Goal: Task Accomplishment & Management: Use online tool/utility

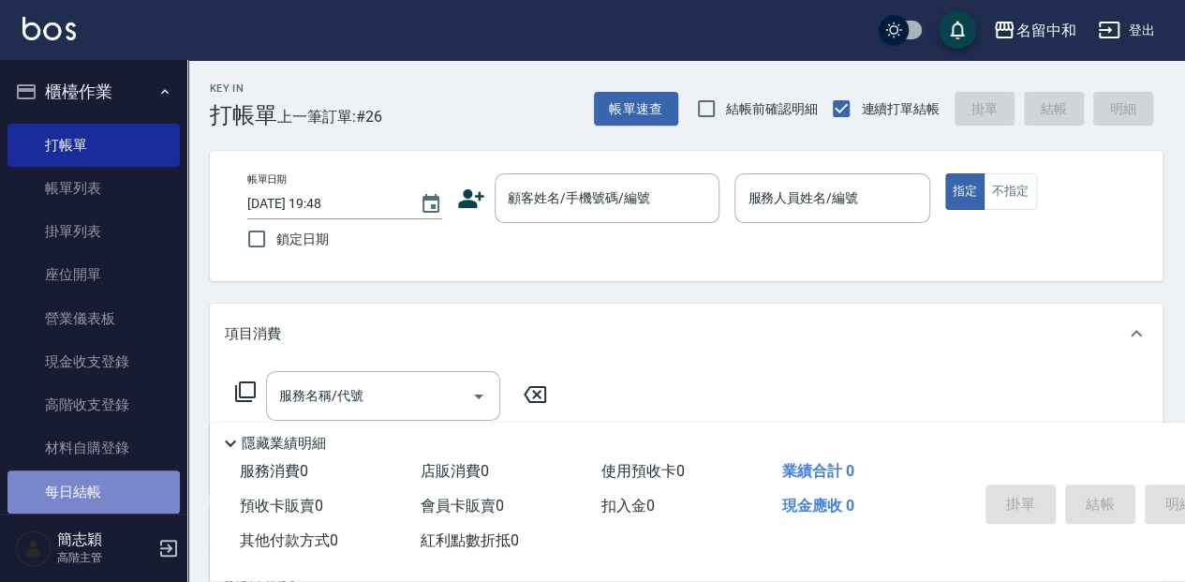
click at [107, 487] on link "每日結帳" at bounding box center [93, 491] width 172 height 43
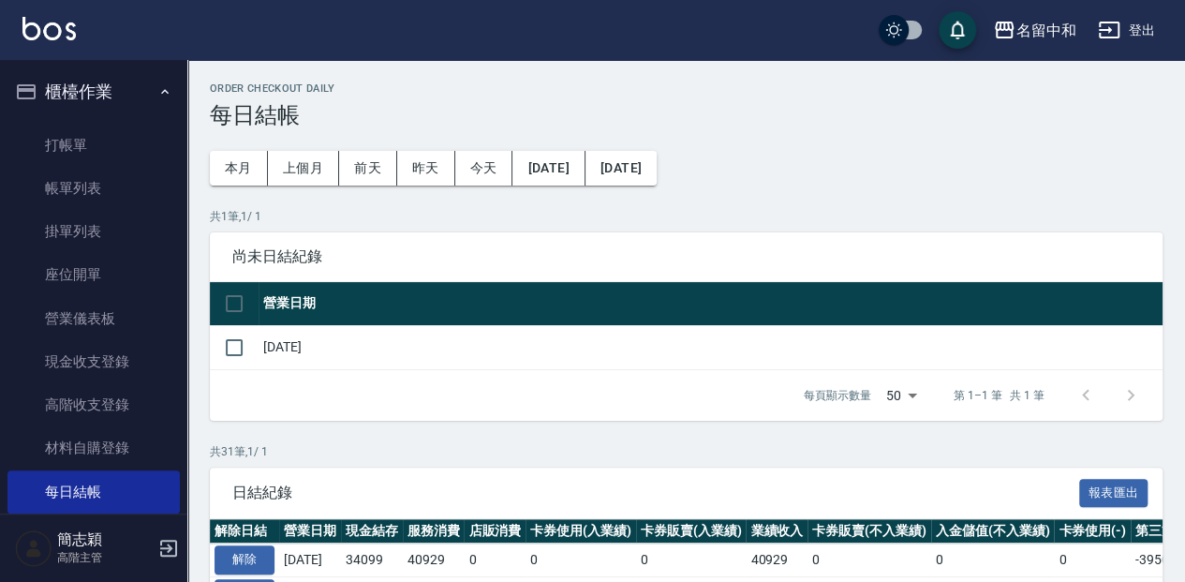
click at [288, 328] on td "[DATE]" at bounding box center [711, 347] width 904 height 44
click at [291, 345] on td "[DATE]" at bounding box center [711, 347] width 904 height 44
click at [285, 361] on td "[DATE]" at bounding box center [711, 347] width 904 height 44
click at [235, 345] on input "checkbox" at bounding box center [233, 347] width 39 height 39
checkbox input "true"
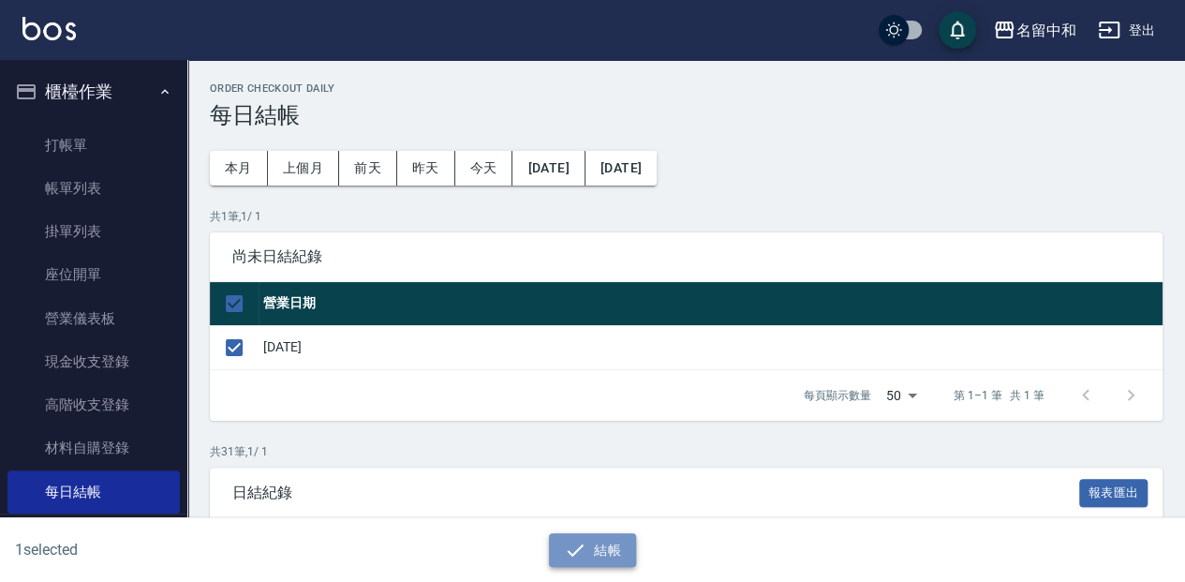
click at [588, 565] on button "結帳" at bounding box center [592, 550] width 87 height 35
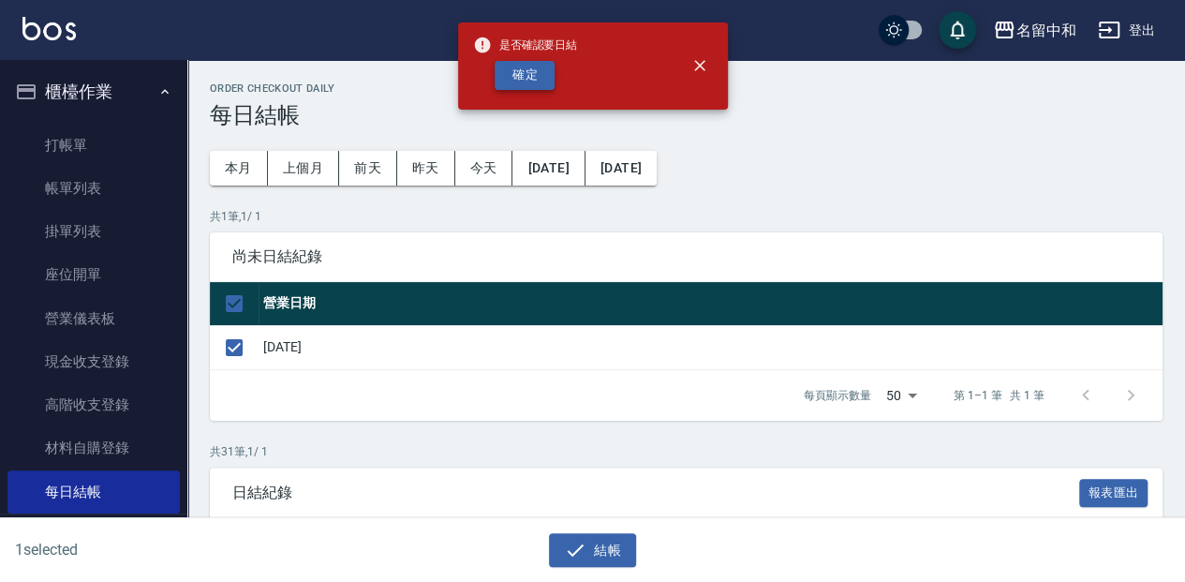
click at [523, 72] on button "確定" at bounding box center [525, 75] width 60 height 29
checkbox input "false"
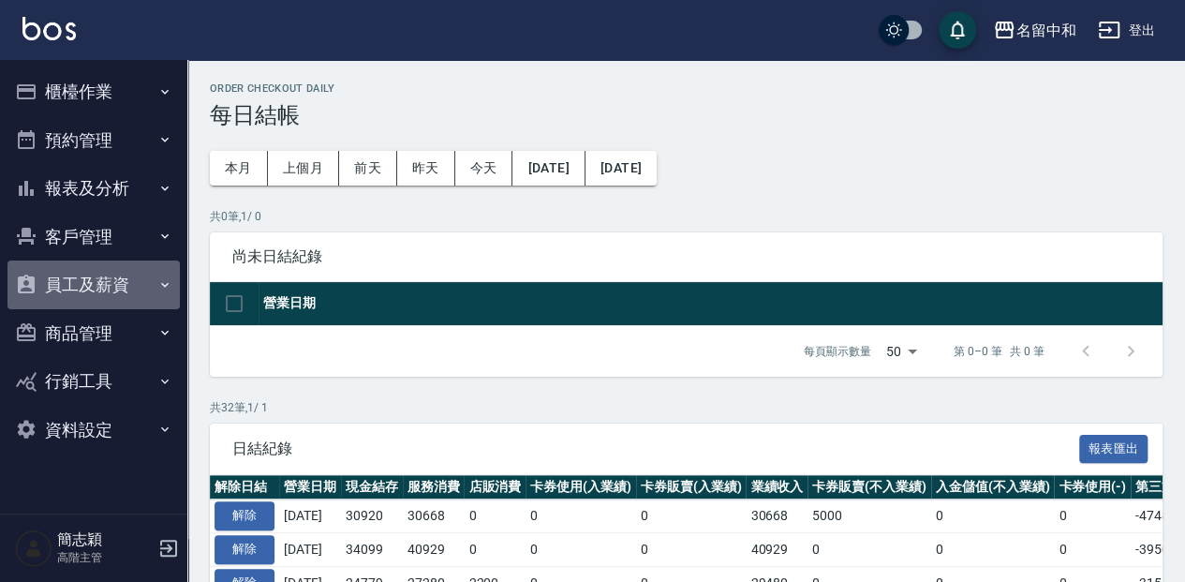
click at [138, 272] on button "員工及薪資" at bounding box center [93, 284] width 172 height 49
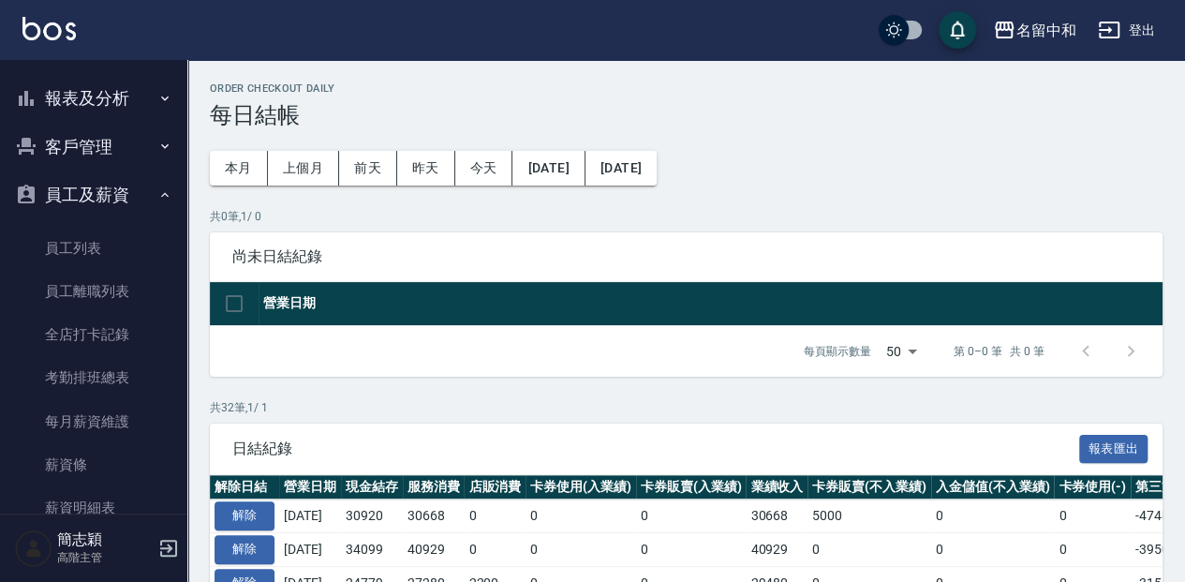
scroll to position [31, 0]
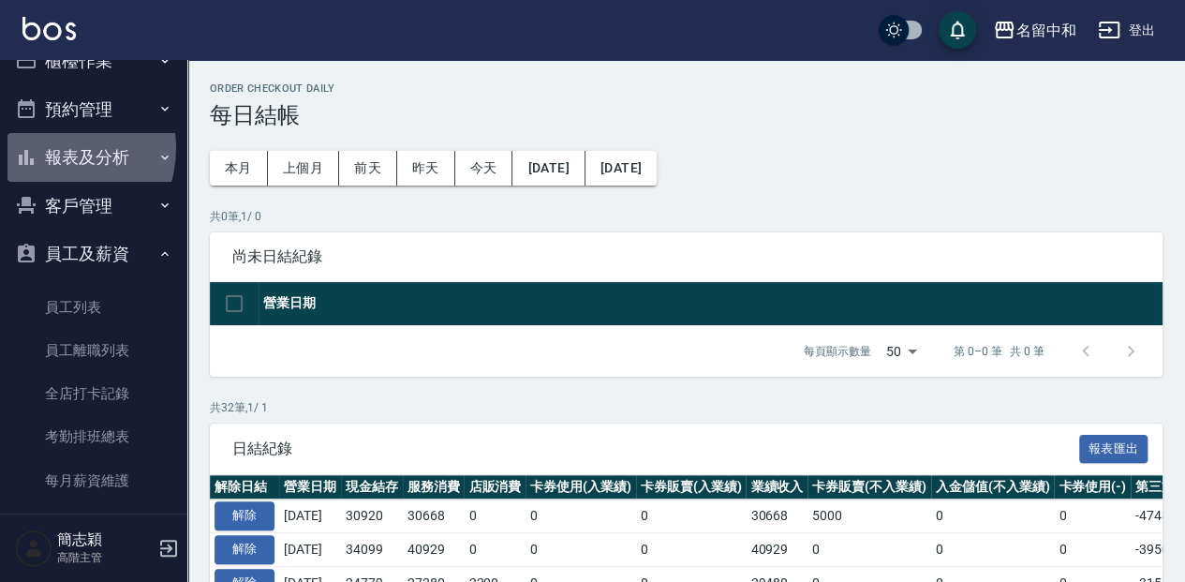
click at [52, 148] on button "報表及分析" at bounding box center [93, 157] width 172 height 49
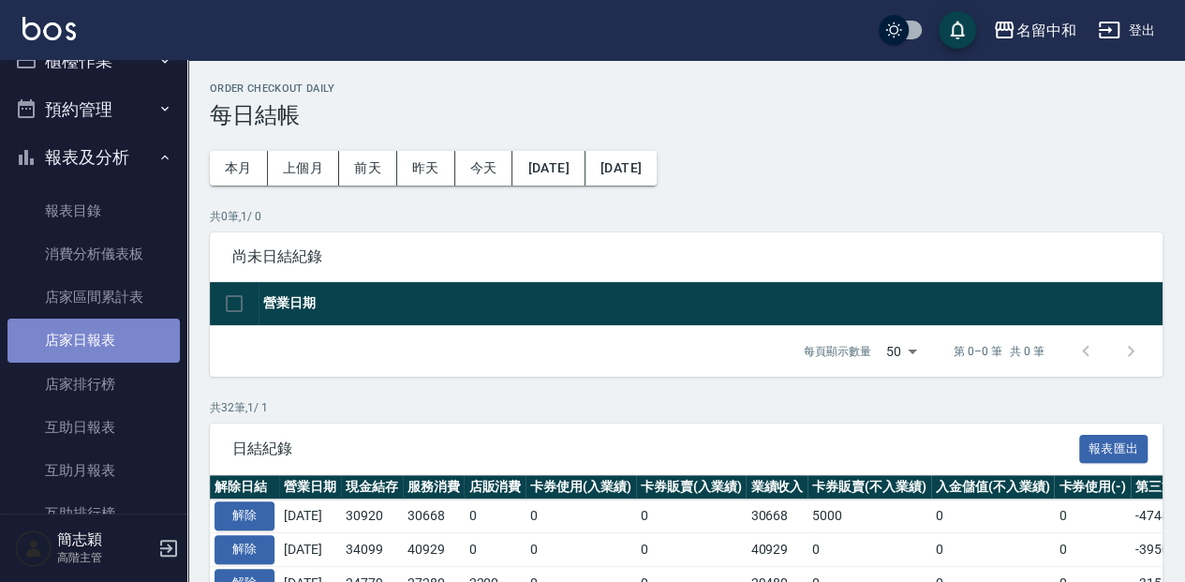
click at [97, 332] on link "店家日報表" at bounding box center [93, 339] width 172 height 43
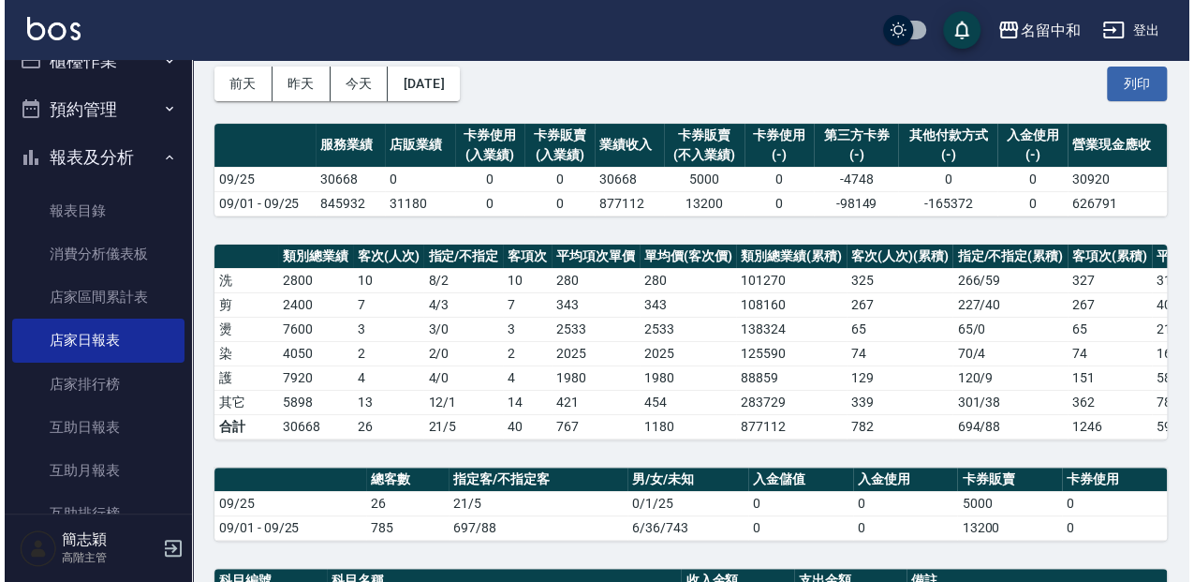
scroll to position [62, 0]
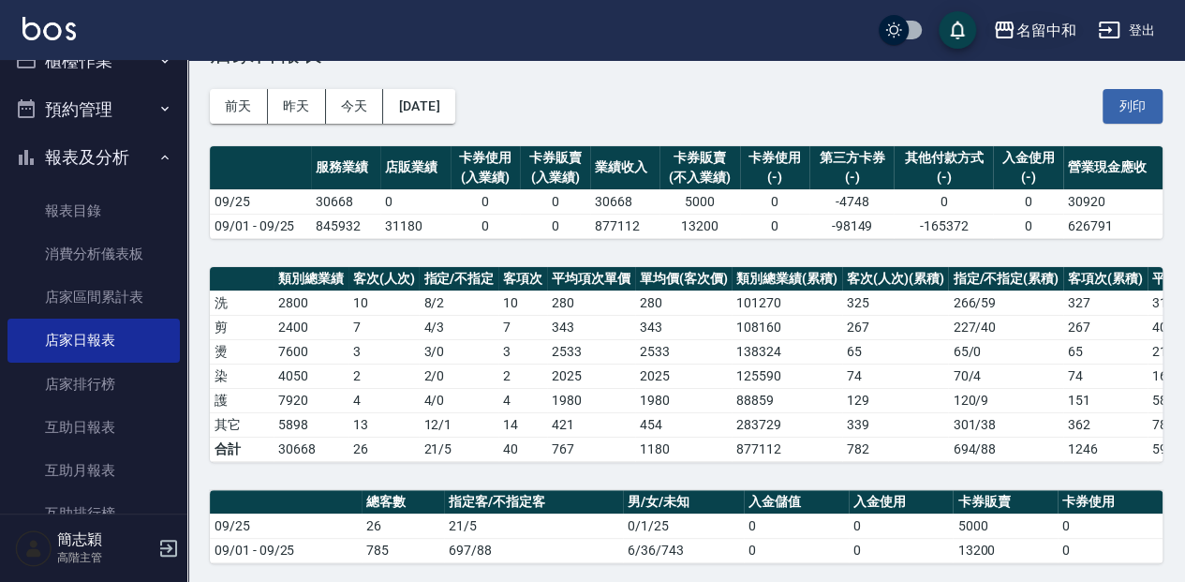
click at [1002, 24] on icon "button" at bounding box center [1004, 30] width 22 height 22
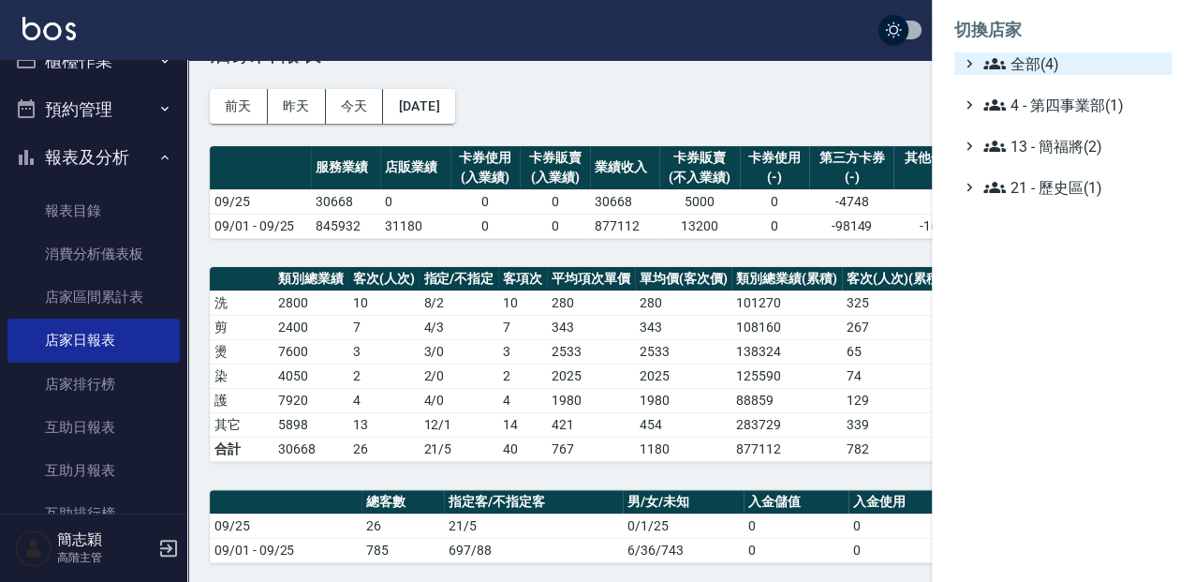
click at [987, 60] on icon at bounding box center [994, 63] width 22 height 22
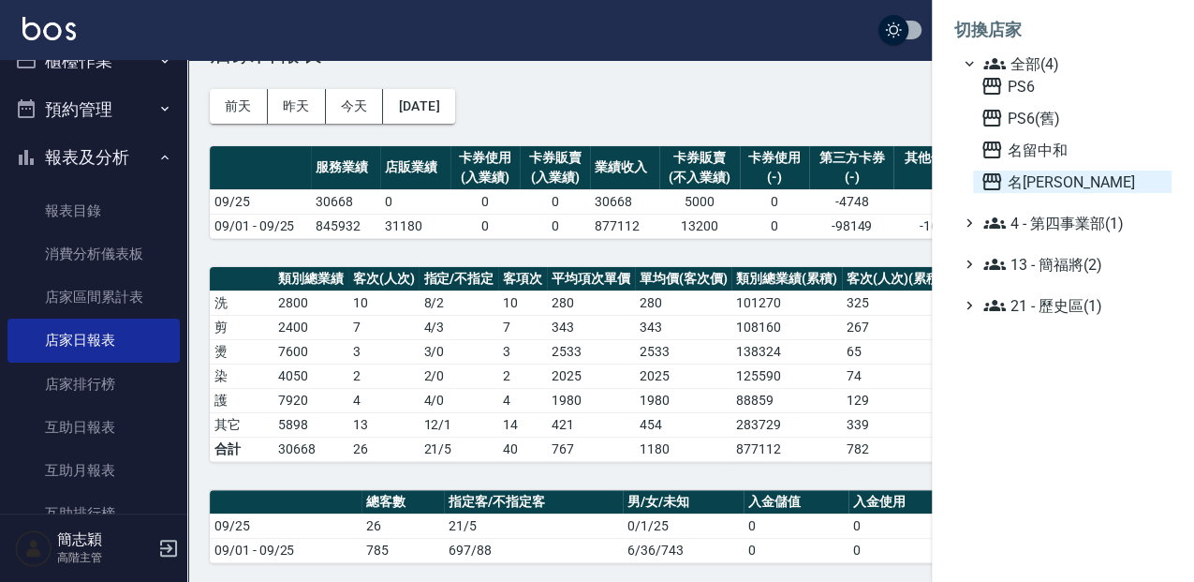
click at [986, 177] on icon at bounding box center [992, 181] width 22 height 22
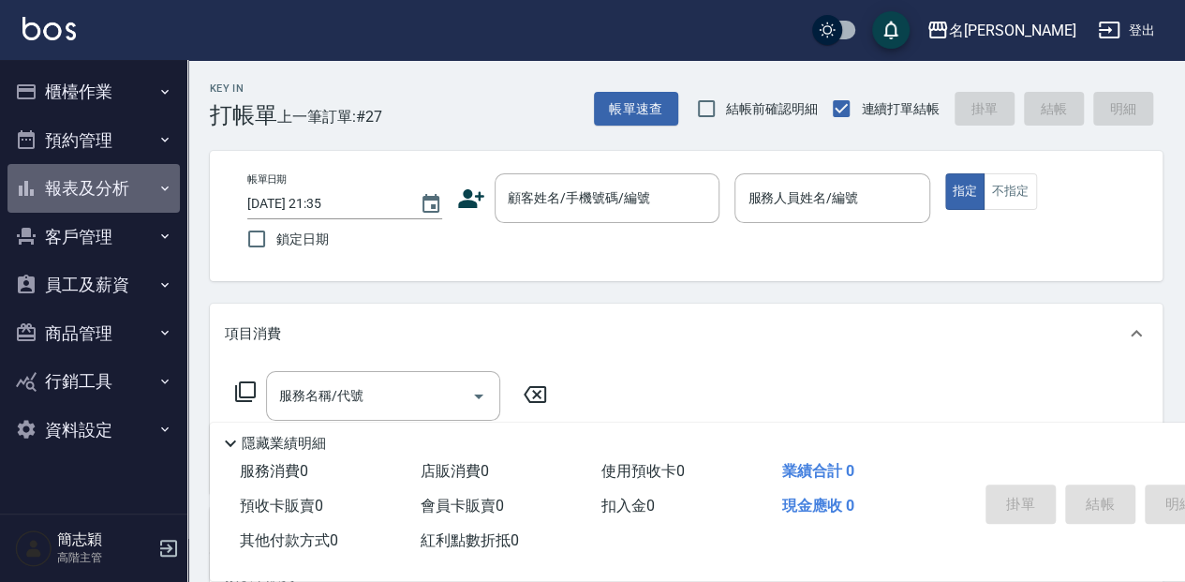
click at [164, 187] on icon "button" at bounding box center [164, 188] width 15 height 15
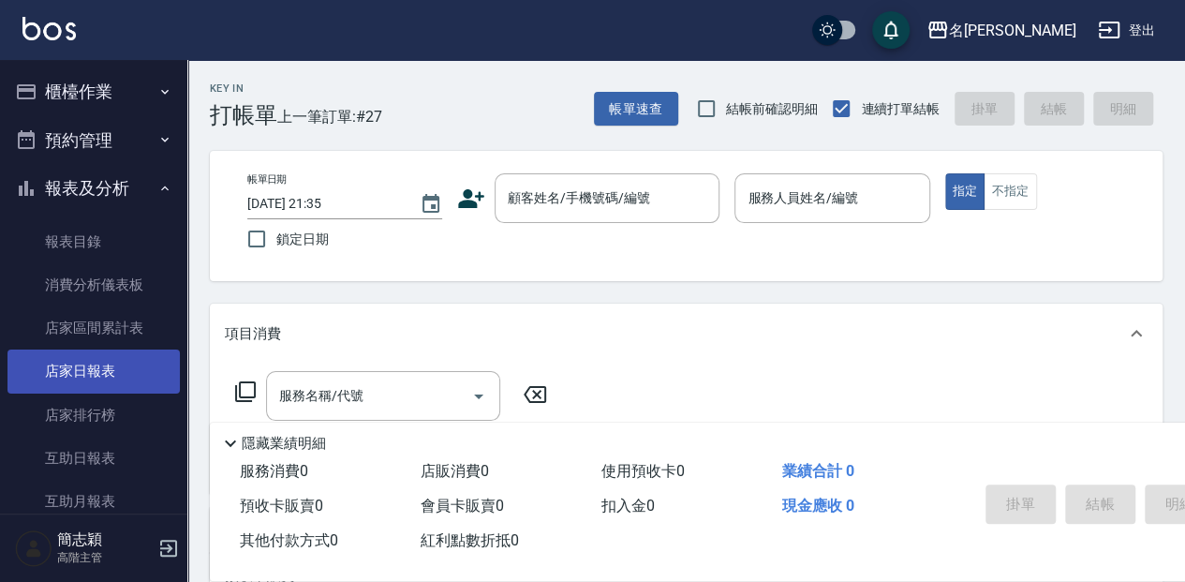
click at [96, 367] on link "店家日報表" at bounding box center [93, 370] width 172 height 43
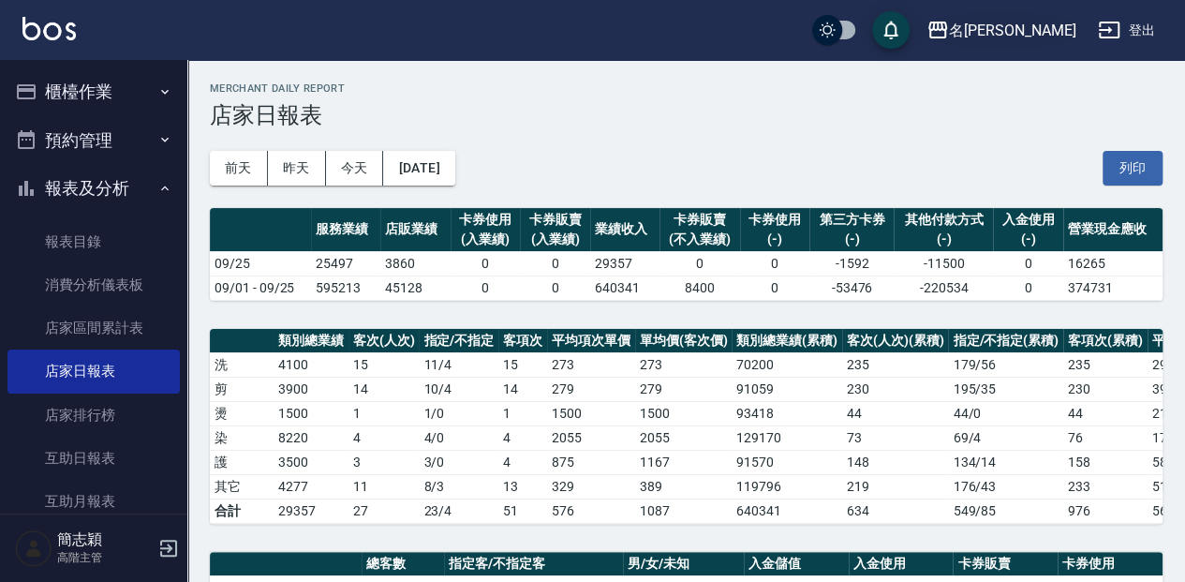
click at [947, 22] on icon "button" at bounding box center [937, 30] width 19 height 17
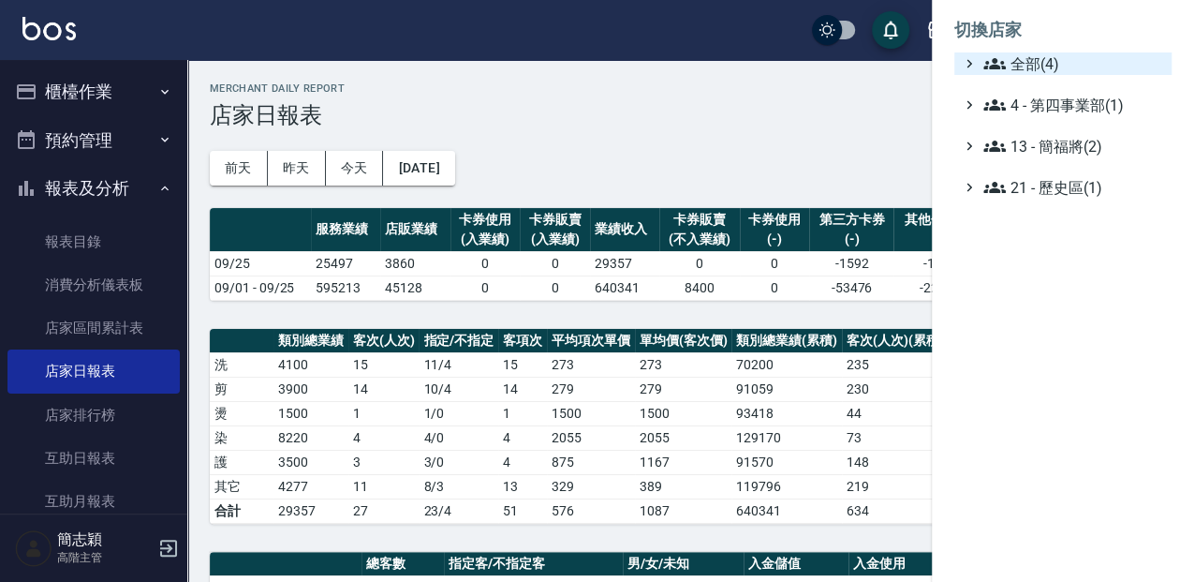
click at [991, 56] on icon at bounding box center [994, 63] width 22 height 22
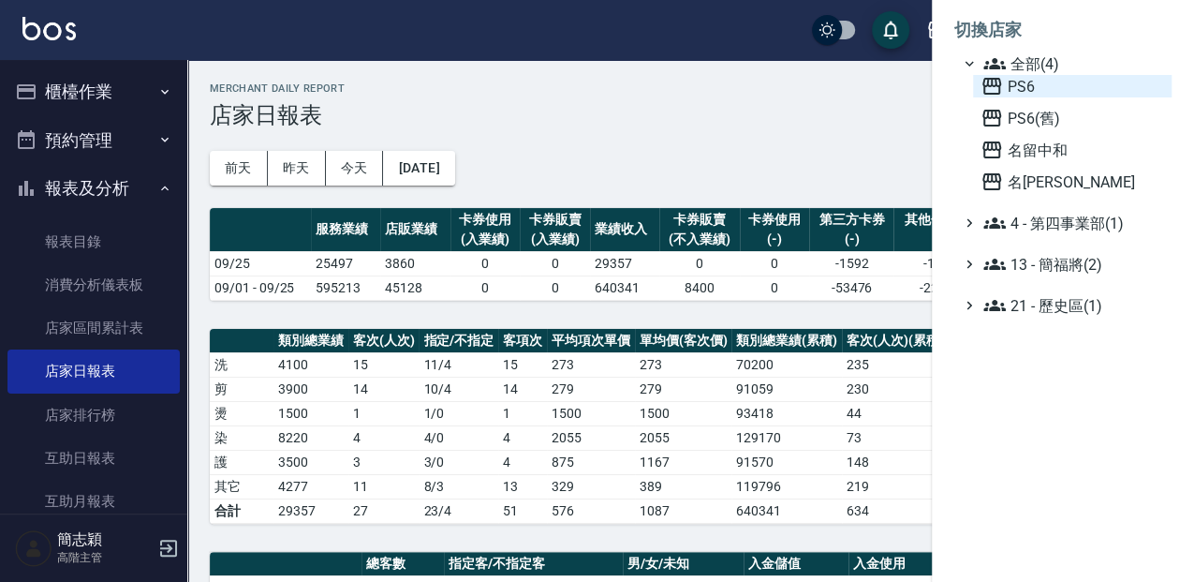
click at [998, 82] on icon at bounding box center [992, 86] width 19 height 17
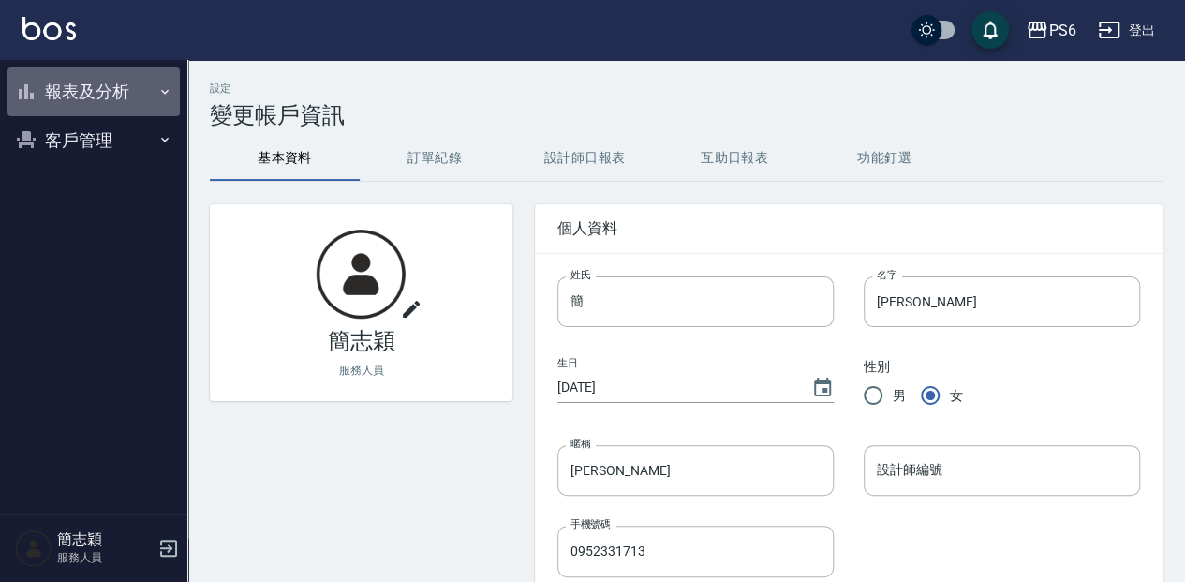
click at [158, 90] on icon "button" at bounding box center [164, 91] width 15 height 15
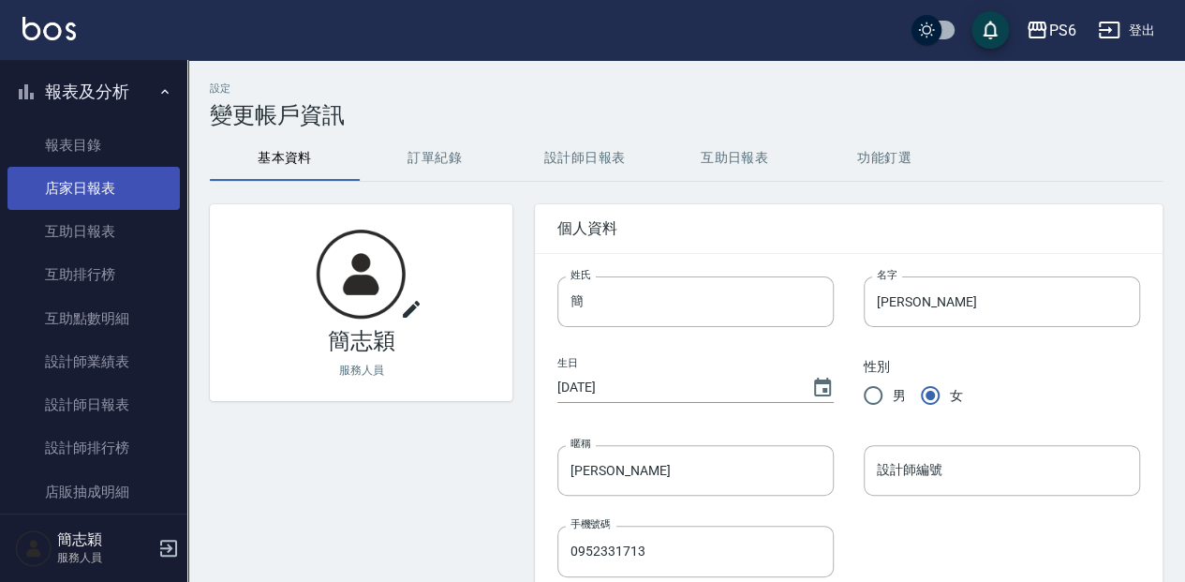
click at [103, 191] on link "店家日報表" at bounding box center [93, 188] width 172 height 43
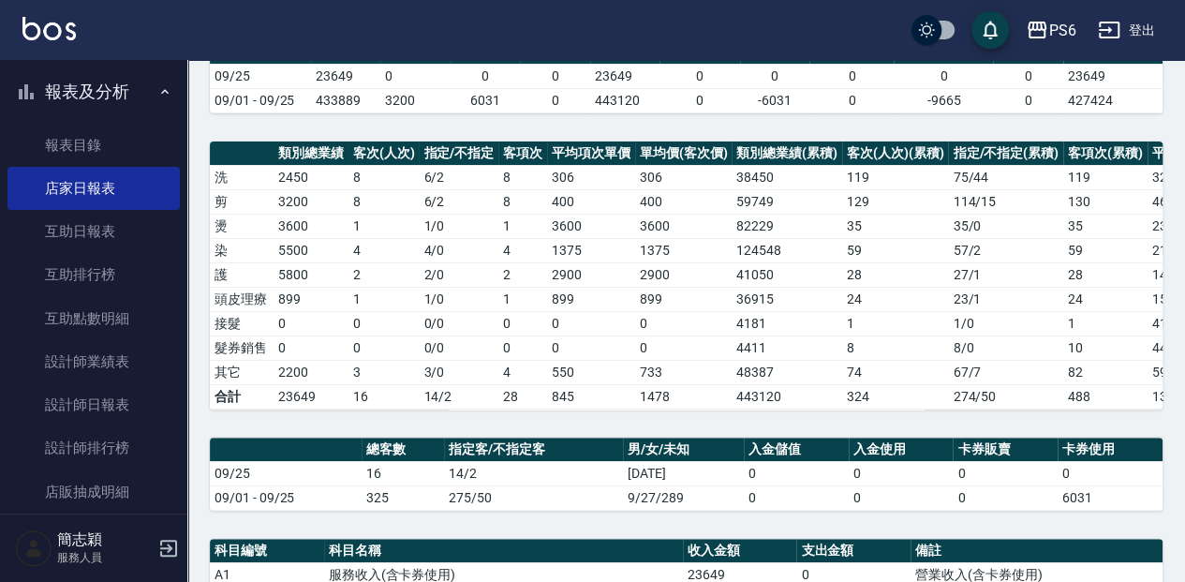
scroll to position [125, 0]
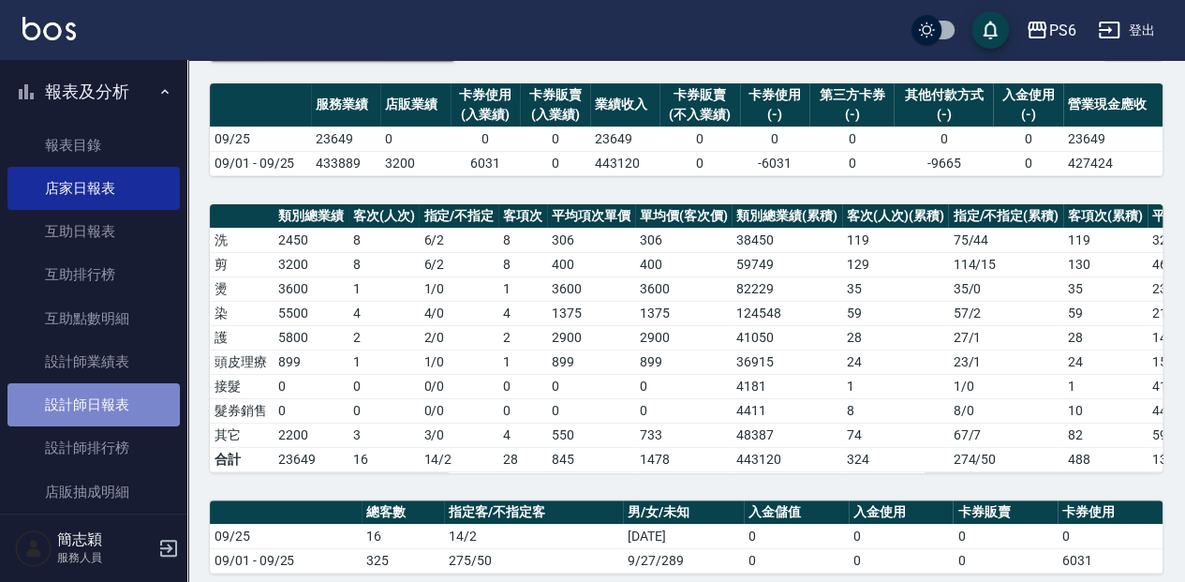
click at [122, 394] on link "設計師日報表" at bounding box center [93, 404] width 172 height 43
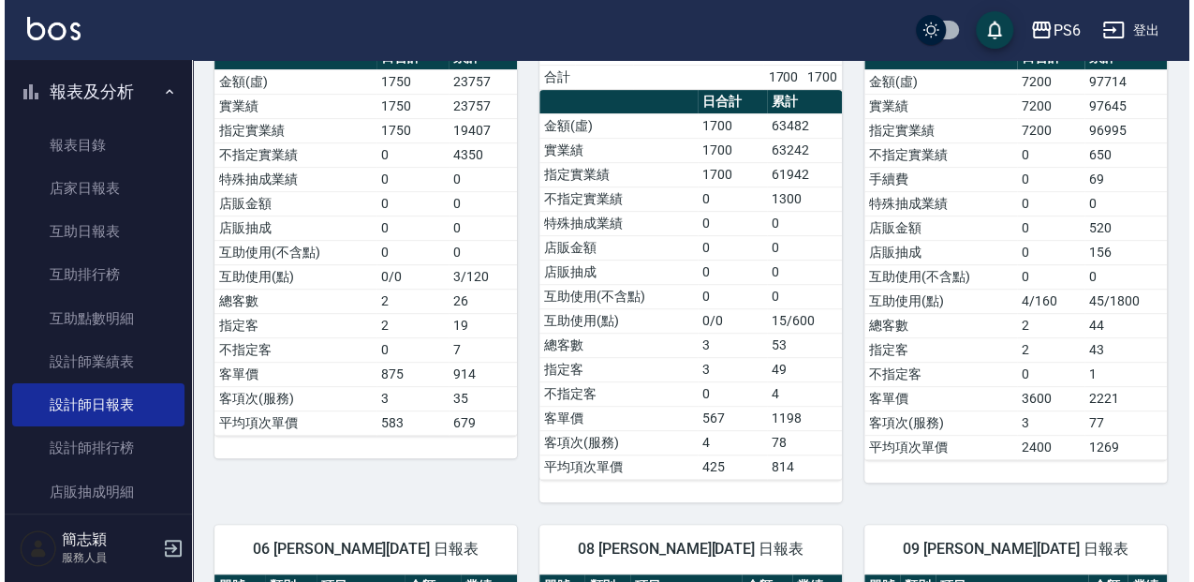
scroll to position [312, 0]
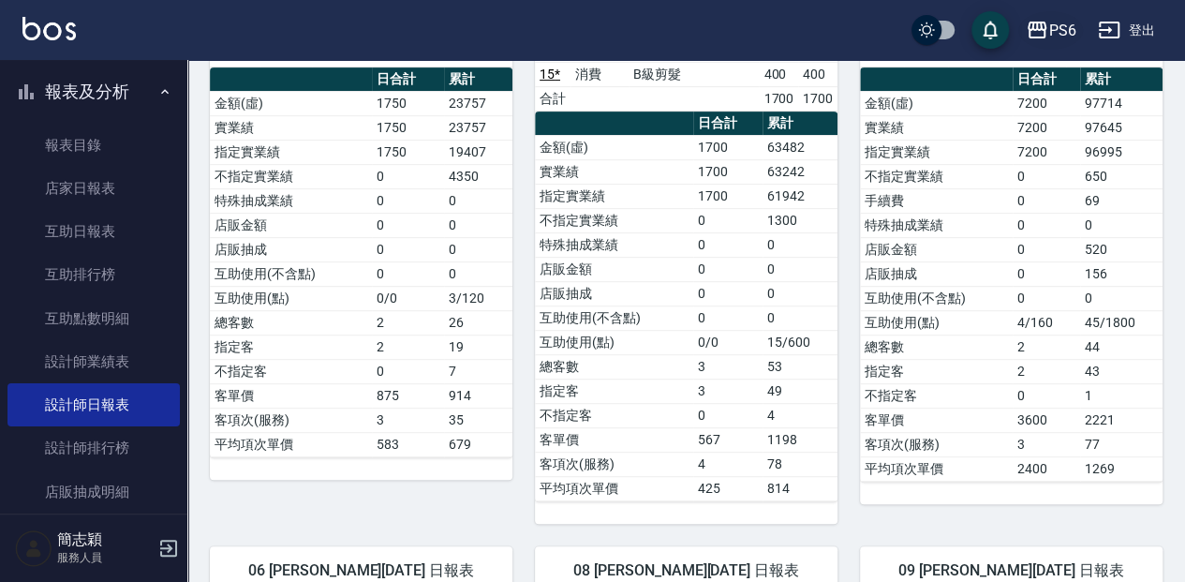
click at [1040, 26] on icon "button" at bounding box center [1037, 30] width 22 height 22
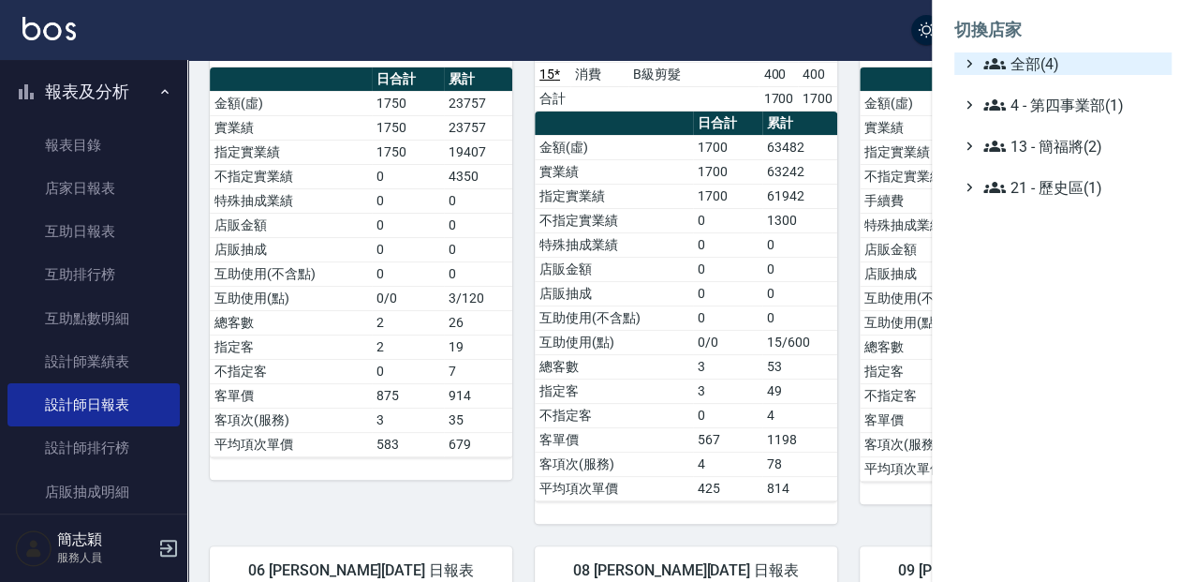
click at [1019, 61] on span "全部(4)" at bounding box center [1073, 63] width 181 height 22
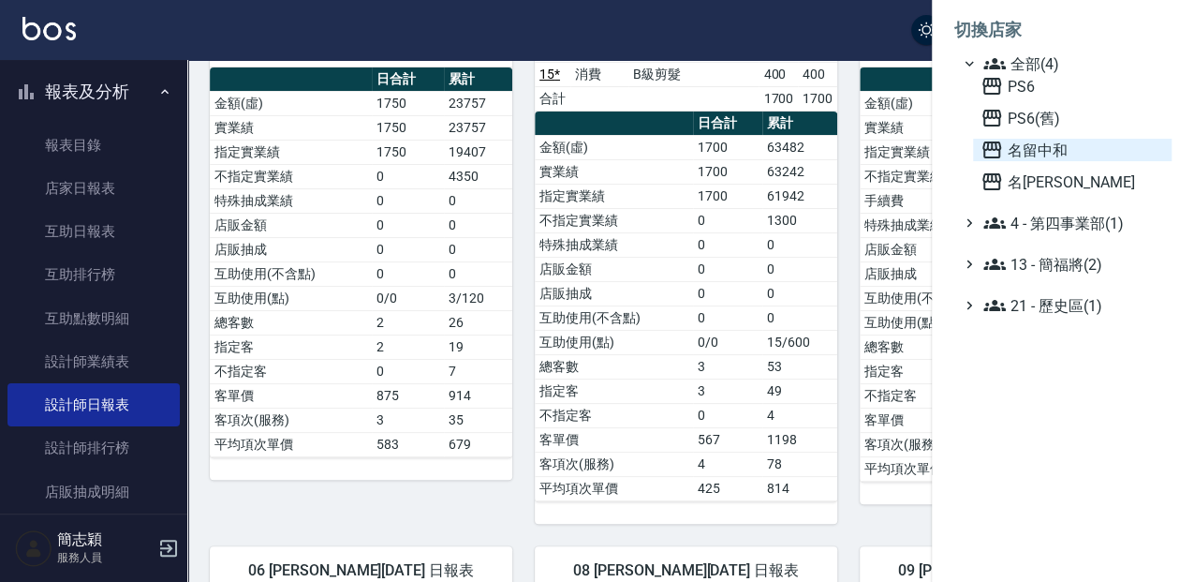
click at [988, 152] on icon at bounding box center [992, 150] width 22 height 22
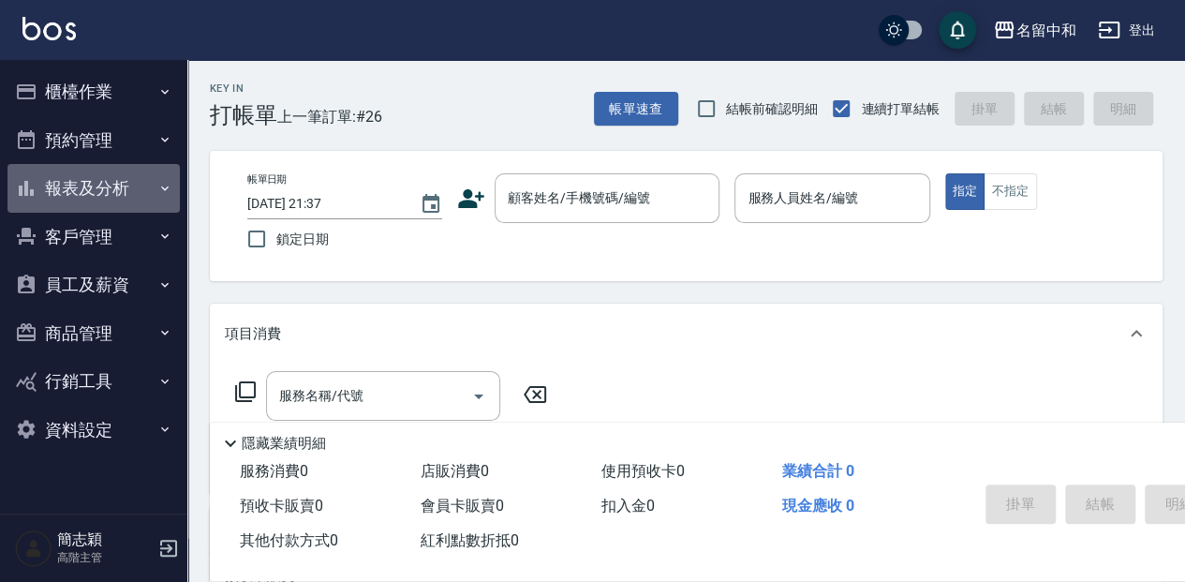
click at [161, 184] on icon "button" at bounding box center [164, 188] width 15 height 15
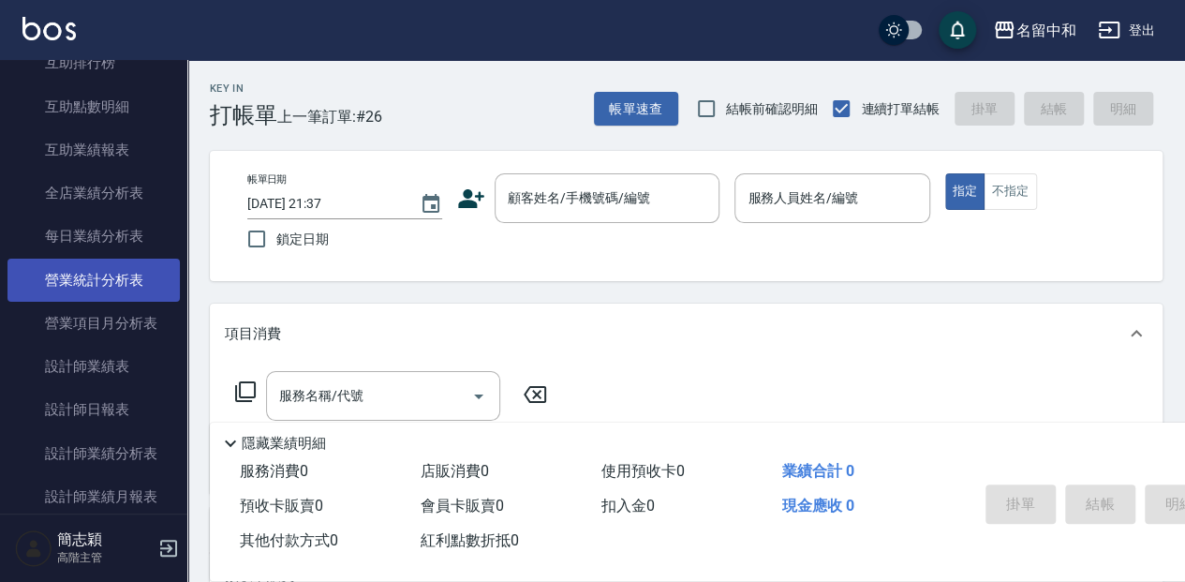
scroll to position [499, 0]
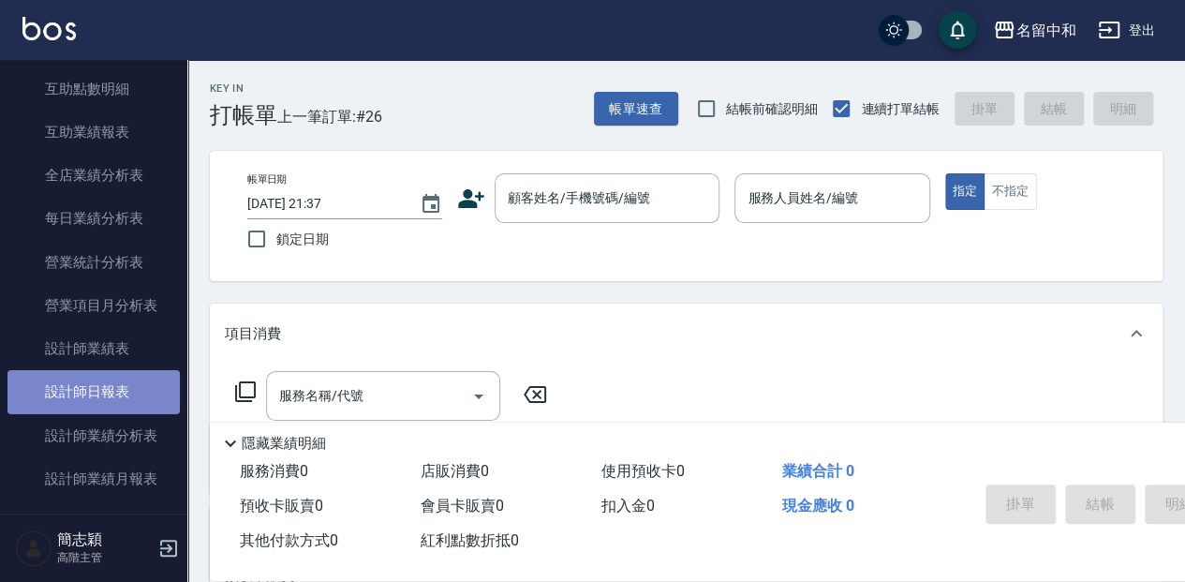
click at [127, 390] on link "設計師日報表" at bounding box center [93, 391] width 172 height 43
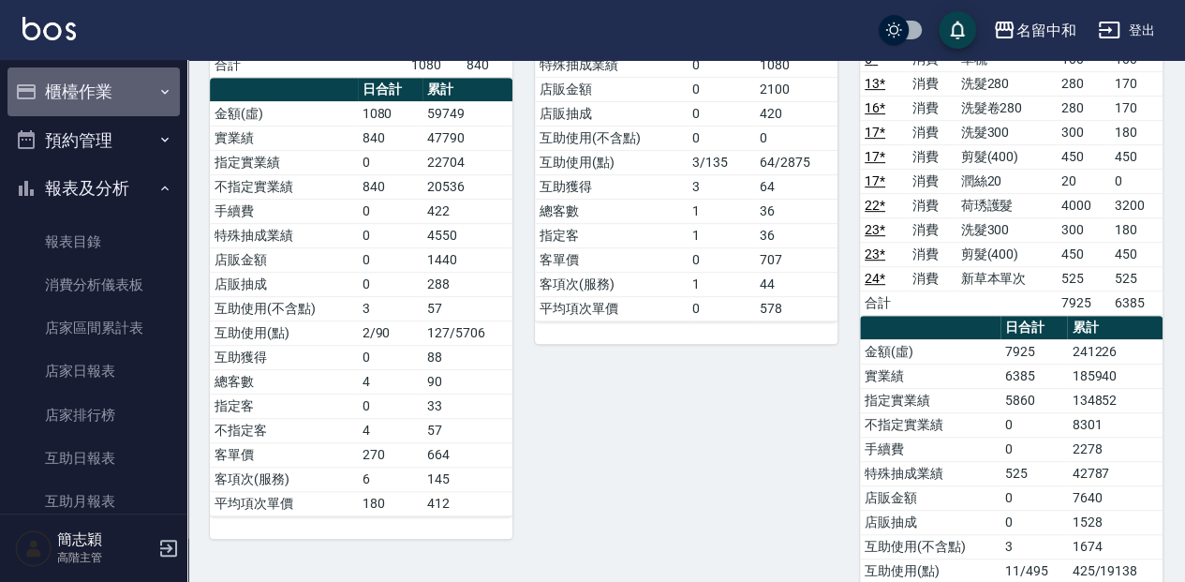
click at [157, 94] on icon "button" at bounding box center [164, 91] width 15 height 15
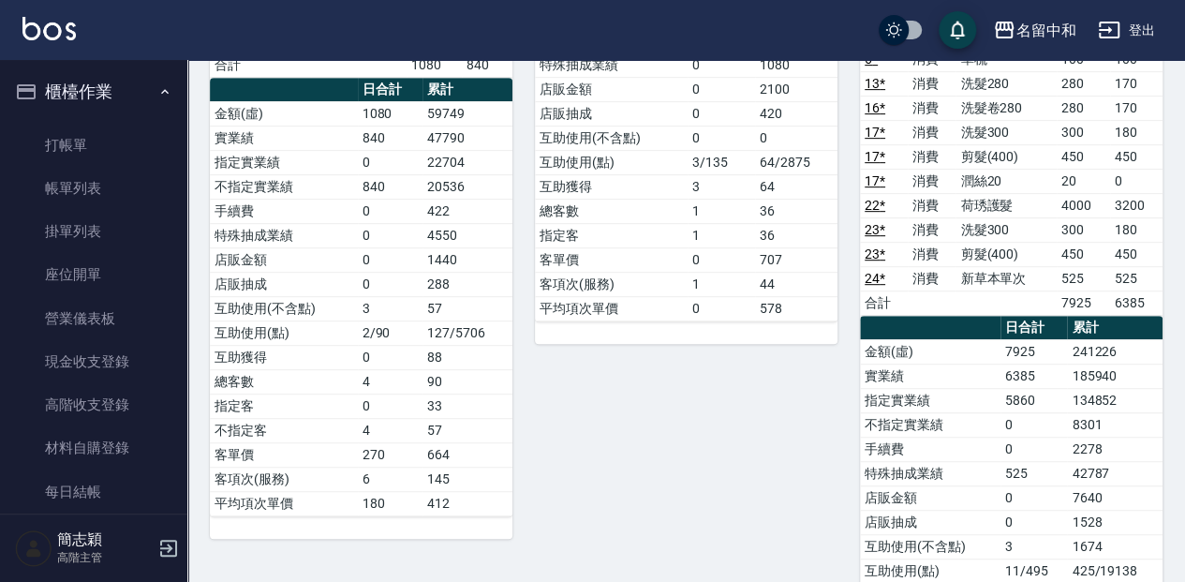
drag, startPoint x: 73, startPoint y: 147, endPoint x: 204, endPoint y: 148, distance: 131.1
click at [73, 146] on link "打帳單" at bounding box center [93, 145] width 172 height 43
